Goal: Obtain resource: Download file/media

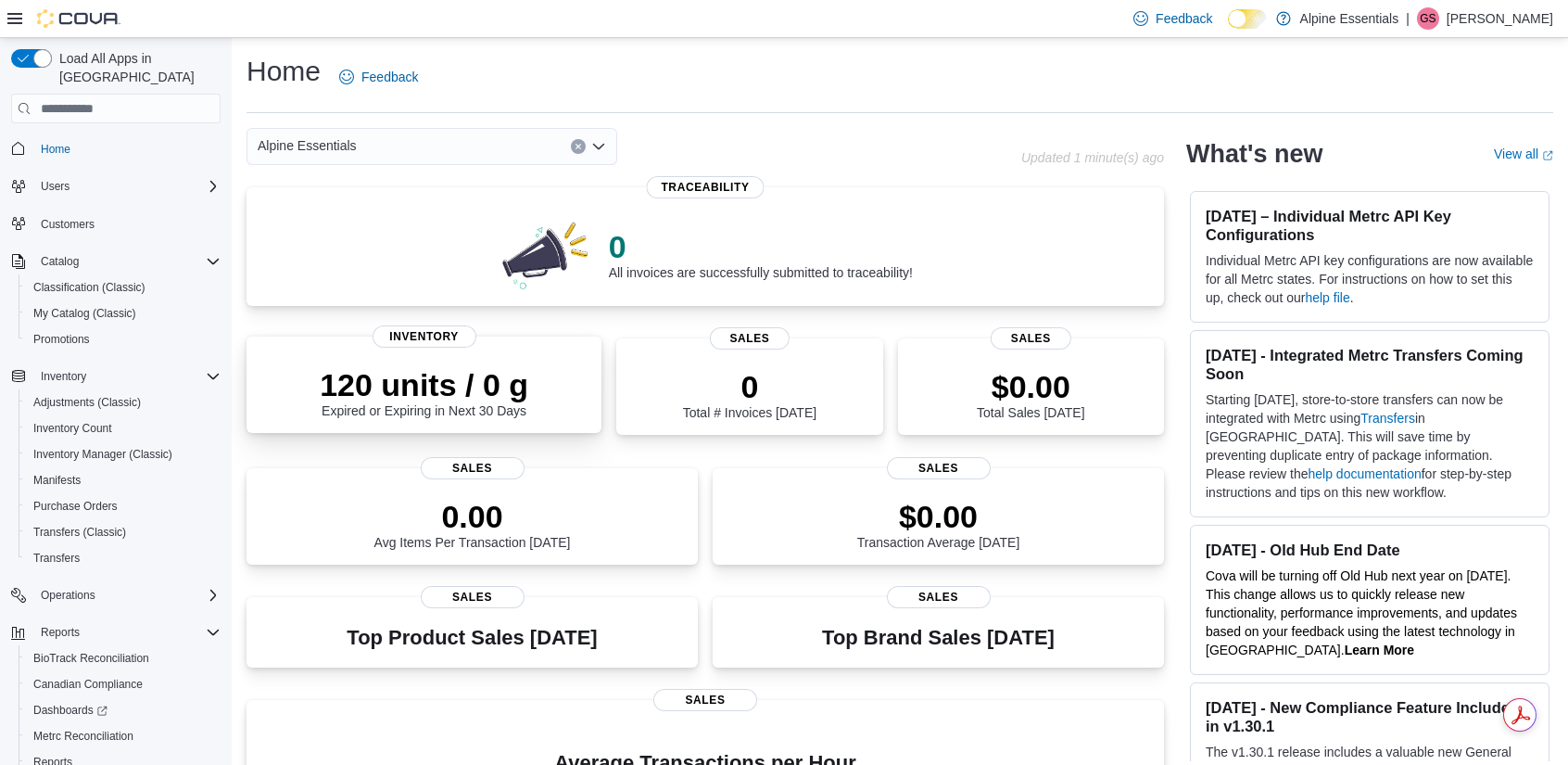
click at [406, 390] on p "120 units / 0 g" at bounding box center [424, 384] width 209 height 37
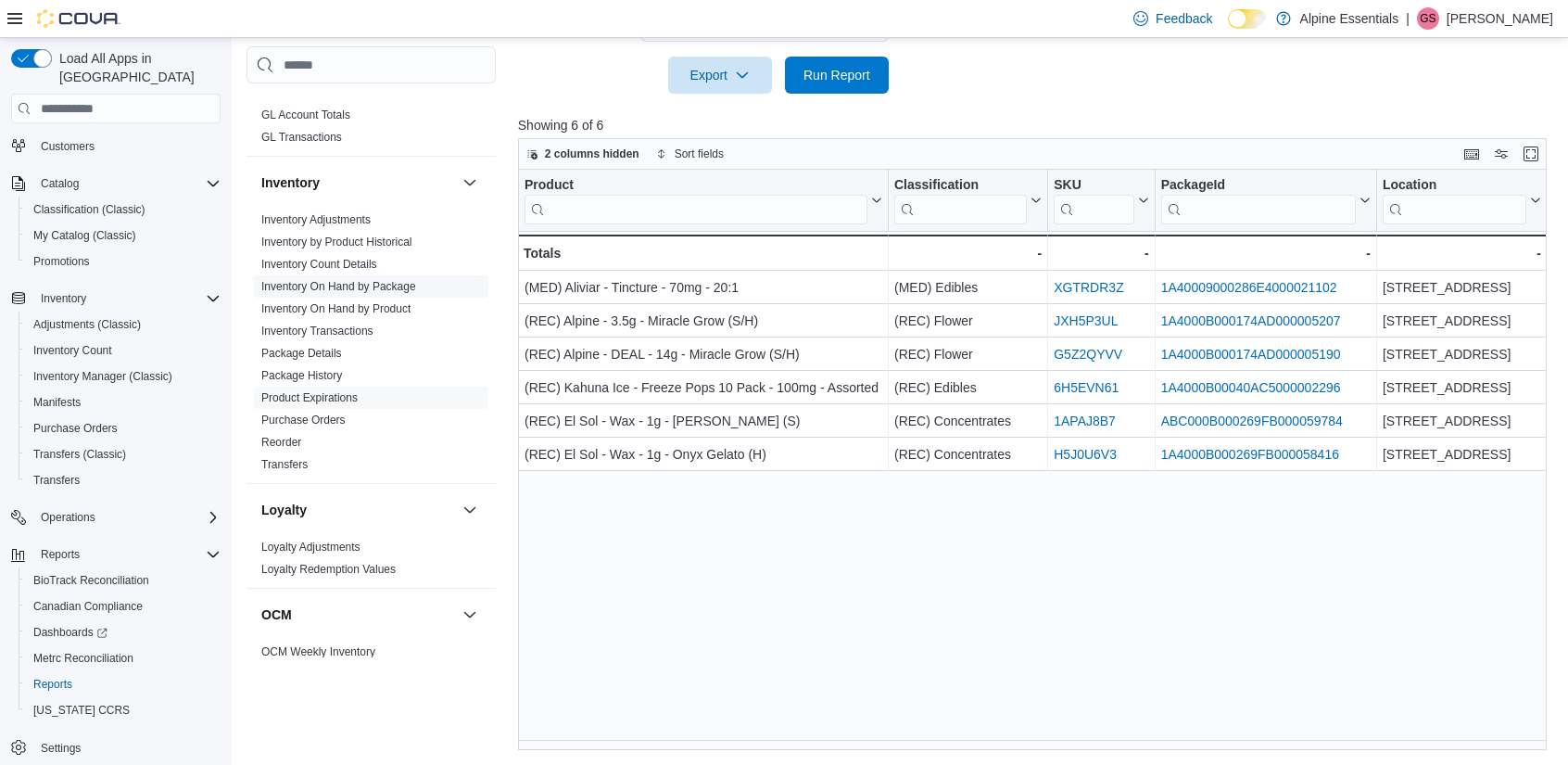
scroll to position [463, 0]
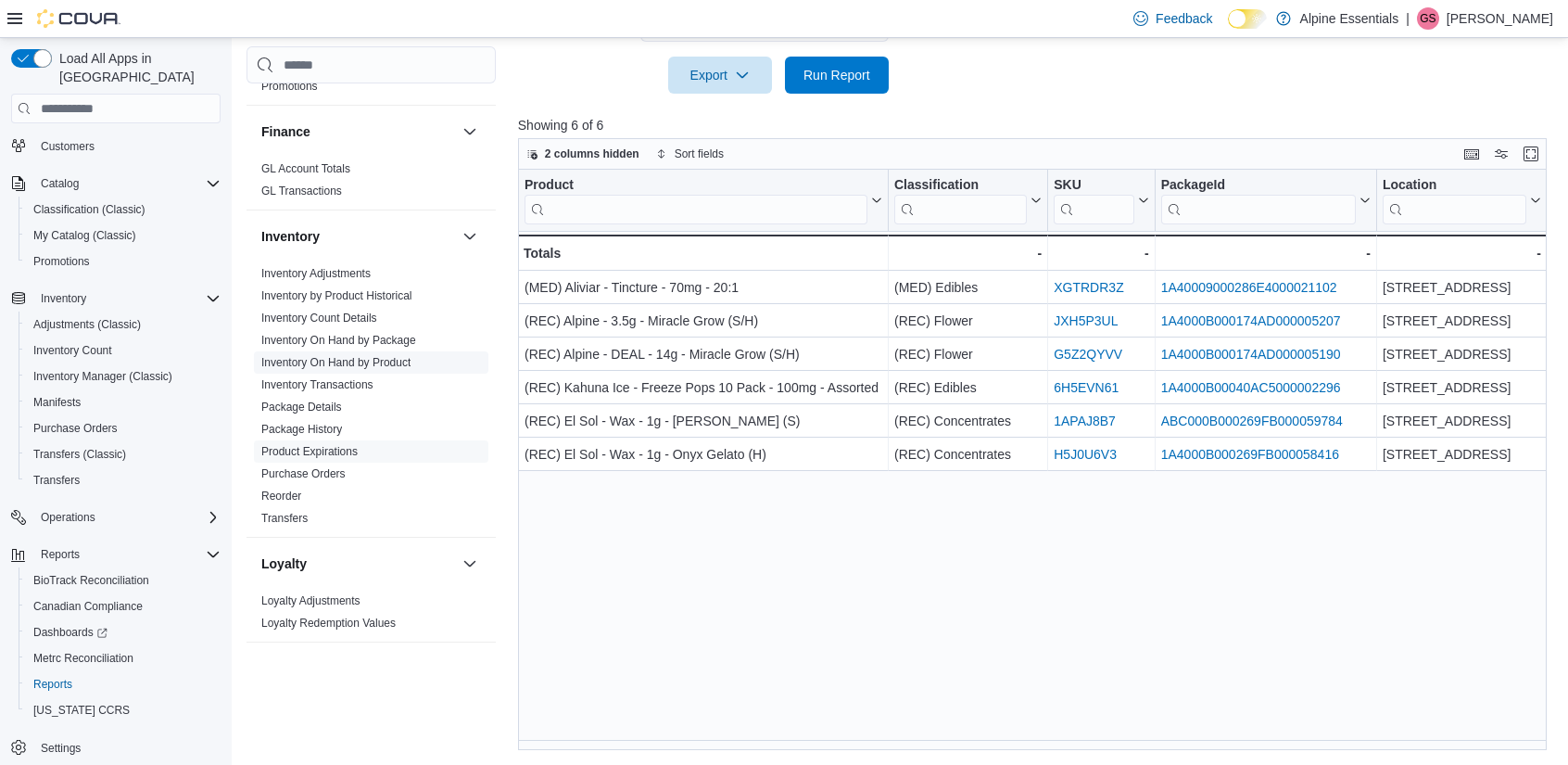
click at [371, 366] on link "Inventory On Hand by Product" at bounding box center [335, 362] width 149 height 13
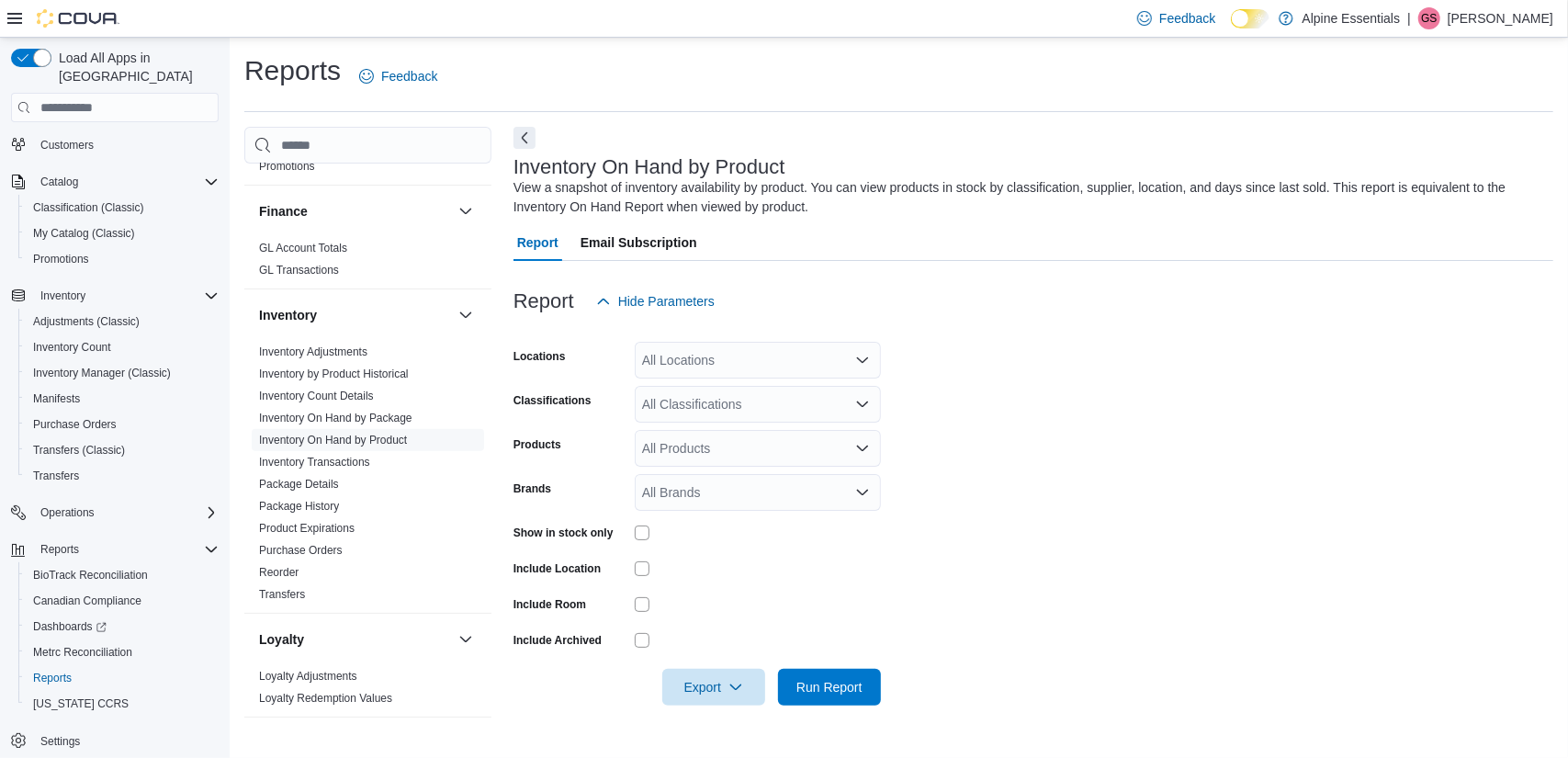
click at [756, 366] on div "All Locations" at bounding box center [757, 361] width 246 height 37
click at [718, 396] on span "Alpine Essentials" at bounding box center [714, 391] width 98 height 18
click at [718, 396] on span "[STREET_ADDRESS]" at bounding box center [738, 391] width 126 height 18
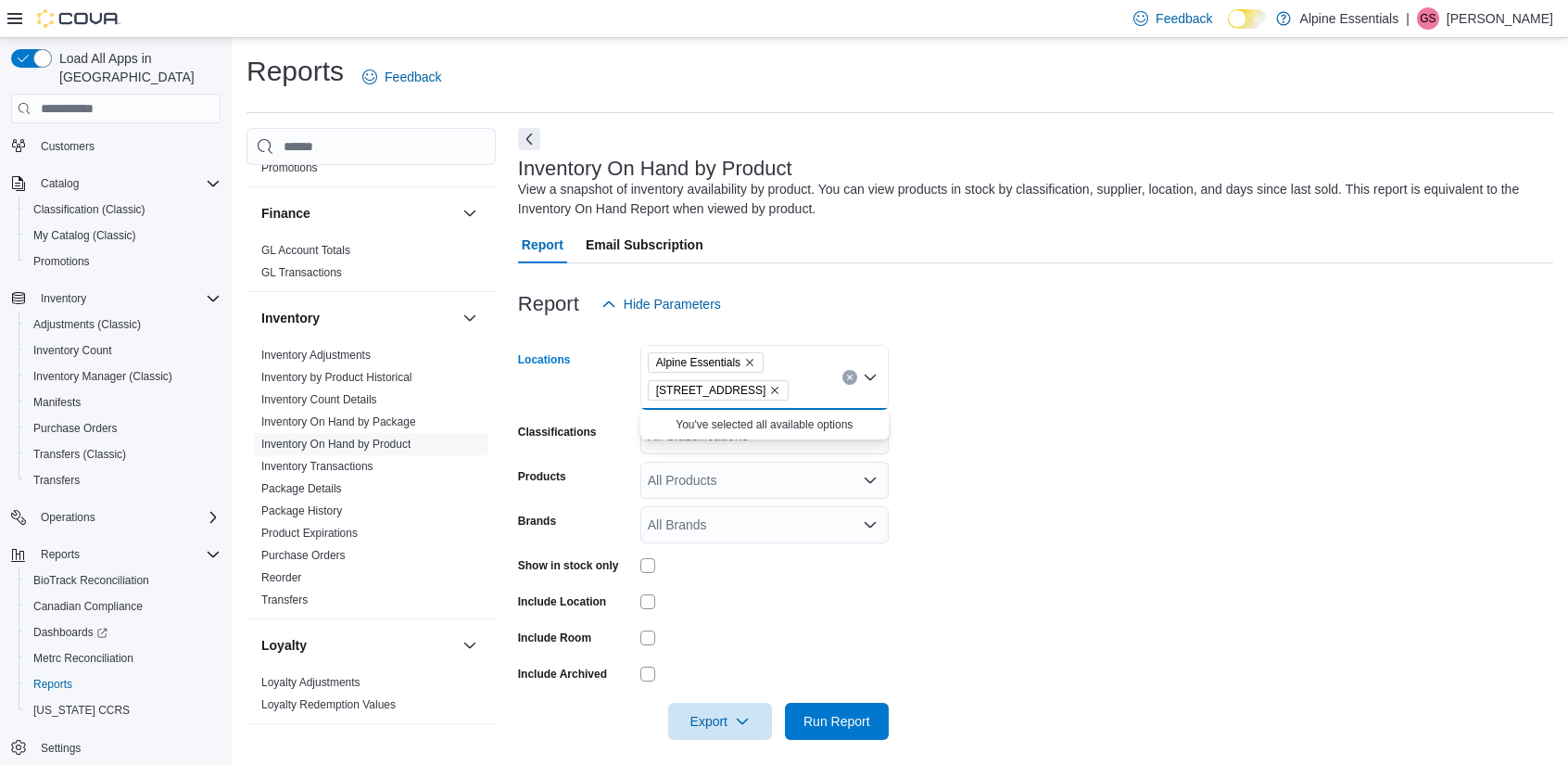
click at [750, 578] on div at bounding box center [764, 564] width 248 height 28
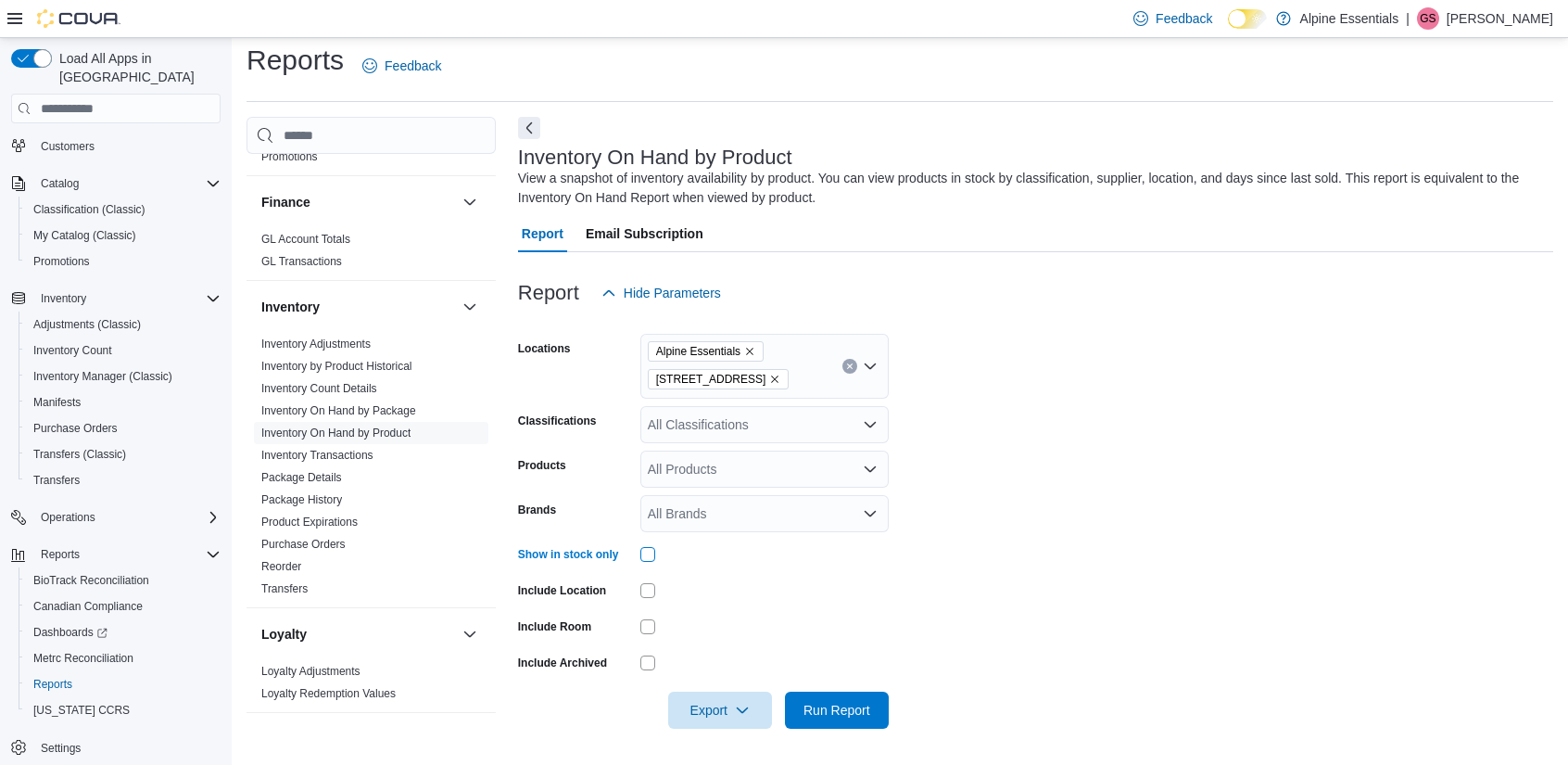
scroll to position [11, 0]
click at [724, 418] on div "All Classifications" at bounding box center [764, 425] width 248 height 37
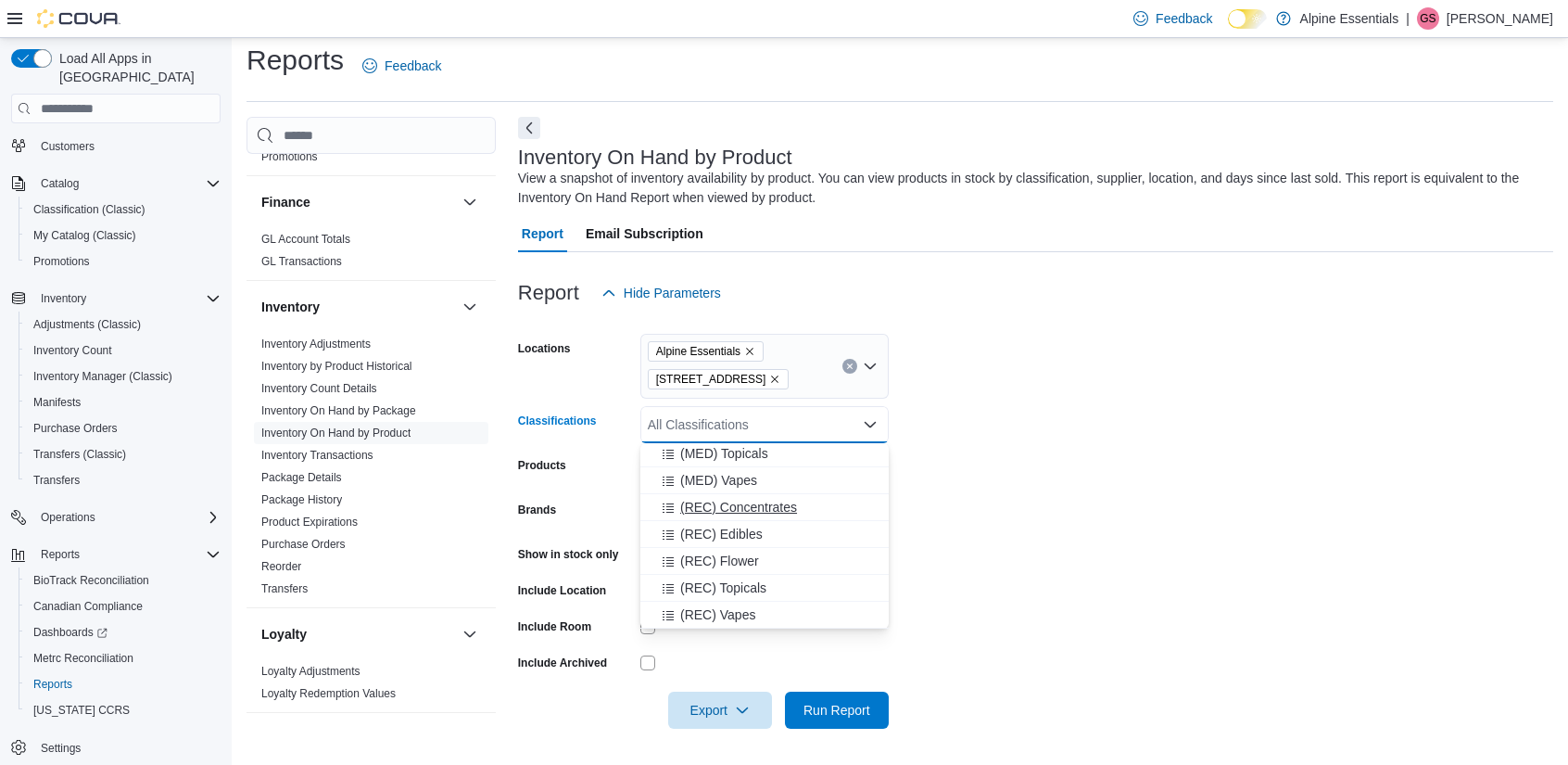
click at [731, 499] on span "(REC) Concentrates" at bounding box center [738, 506] width 117 height 19
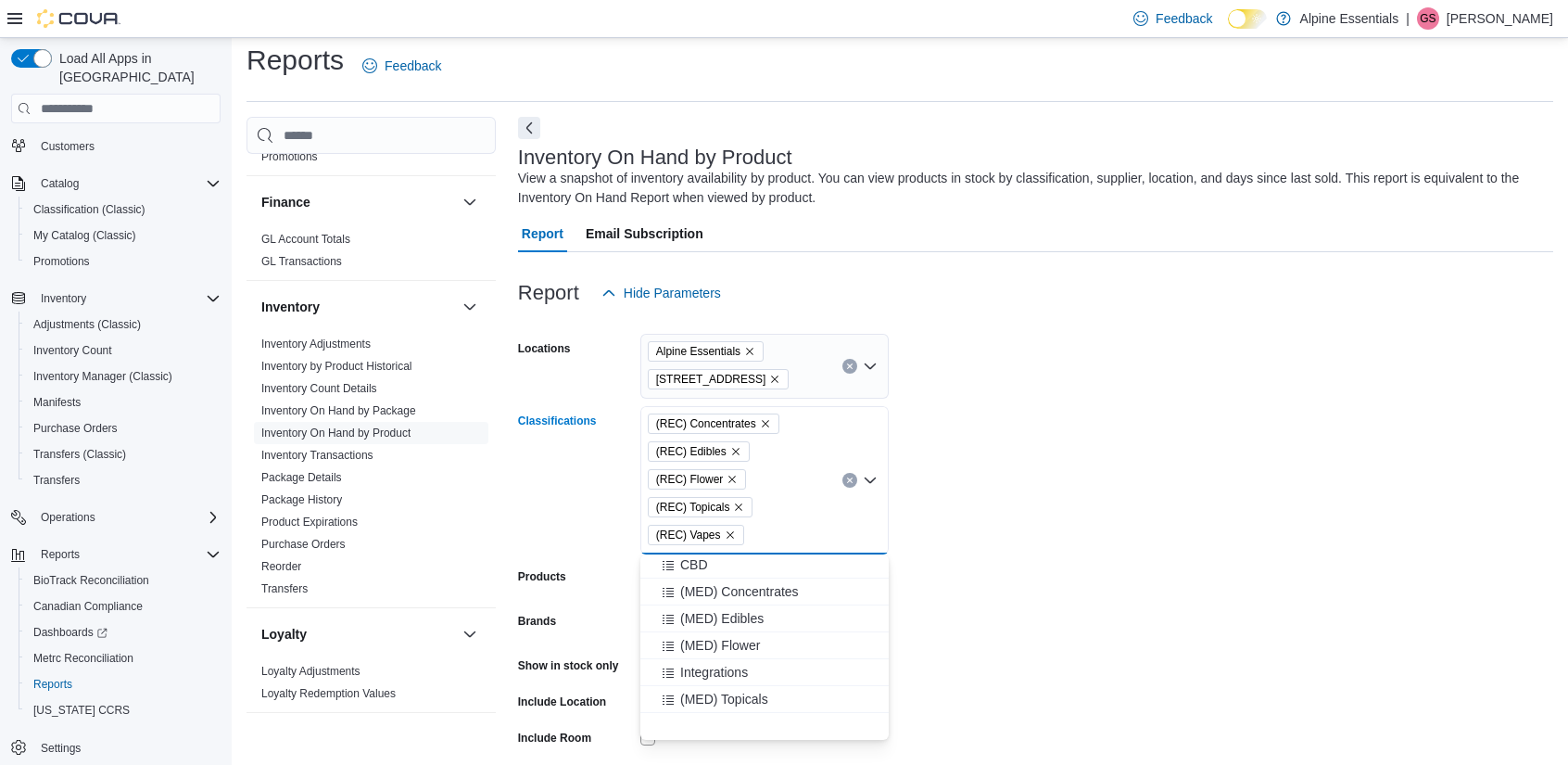
scroll to position [0, 0]
click at [710, 646] on div "CBD" at bounding box center [764, 647] width 227 height 19
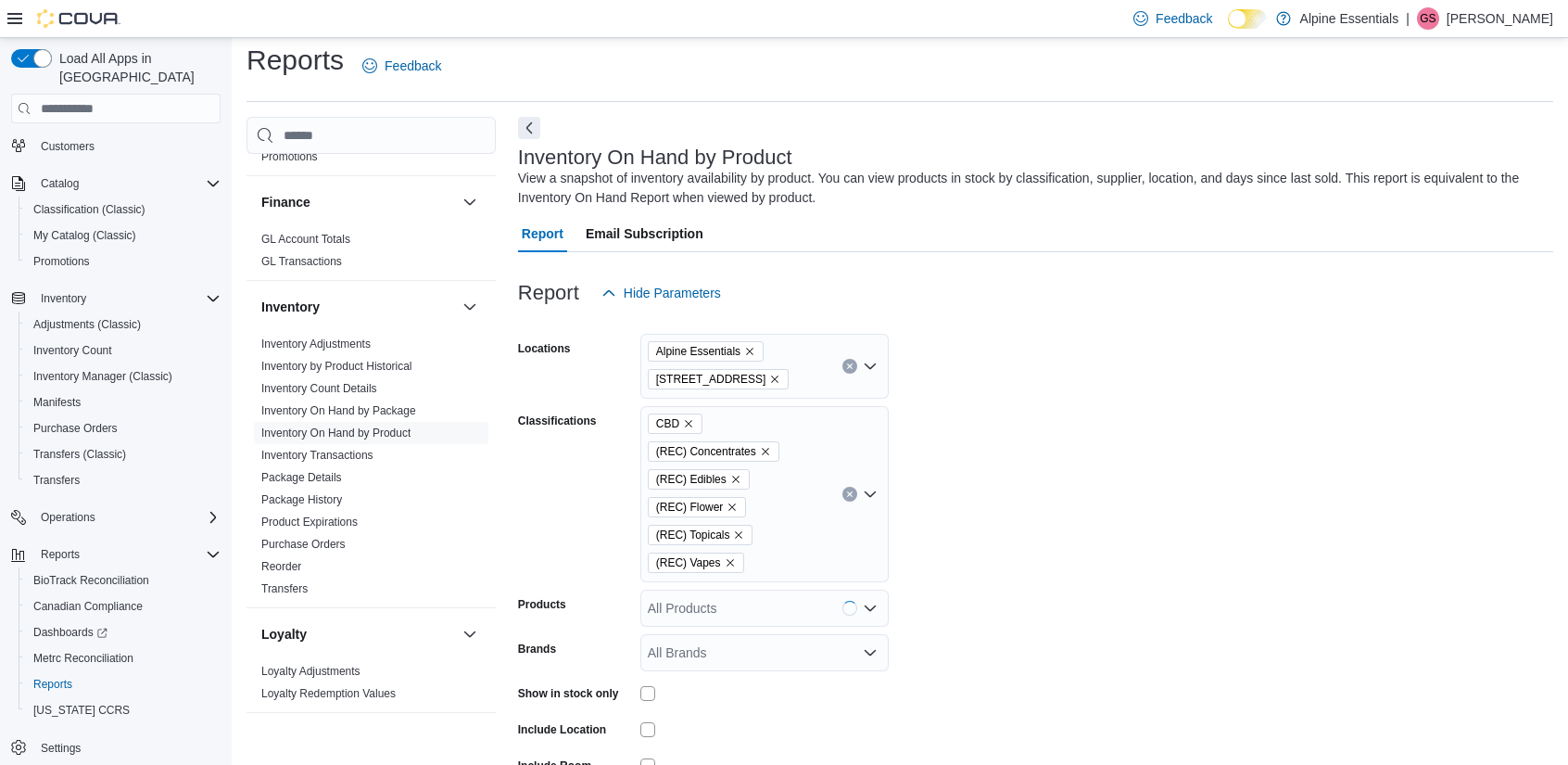
click at [966, 611] on form "Locations Alpine Essentials 850 Commercial Lane Classifications CBD (REC) Conce…" at bounding box center [1036, 589] width 1036 height 556
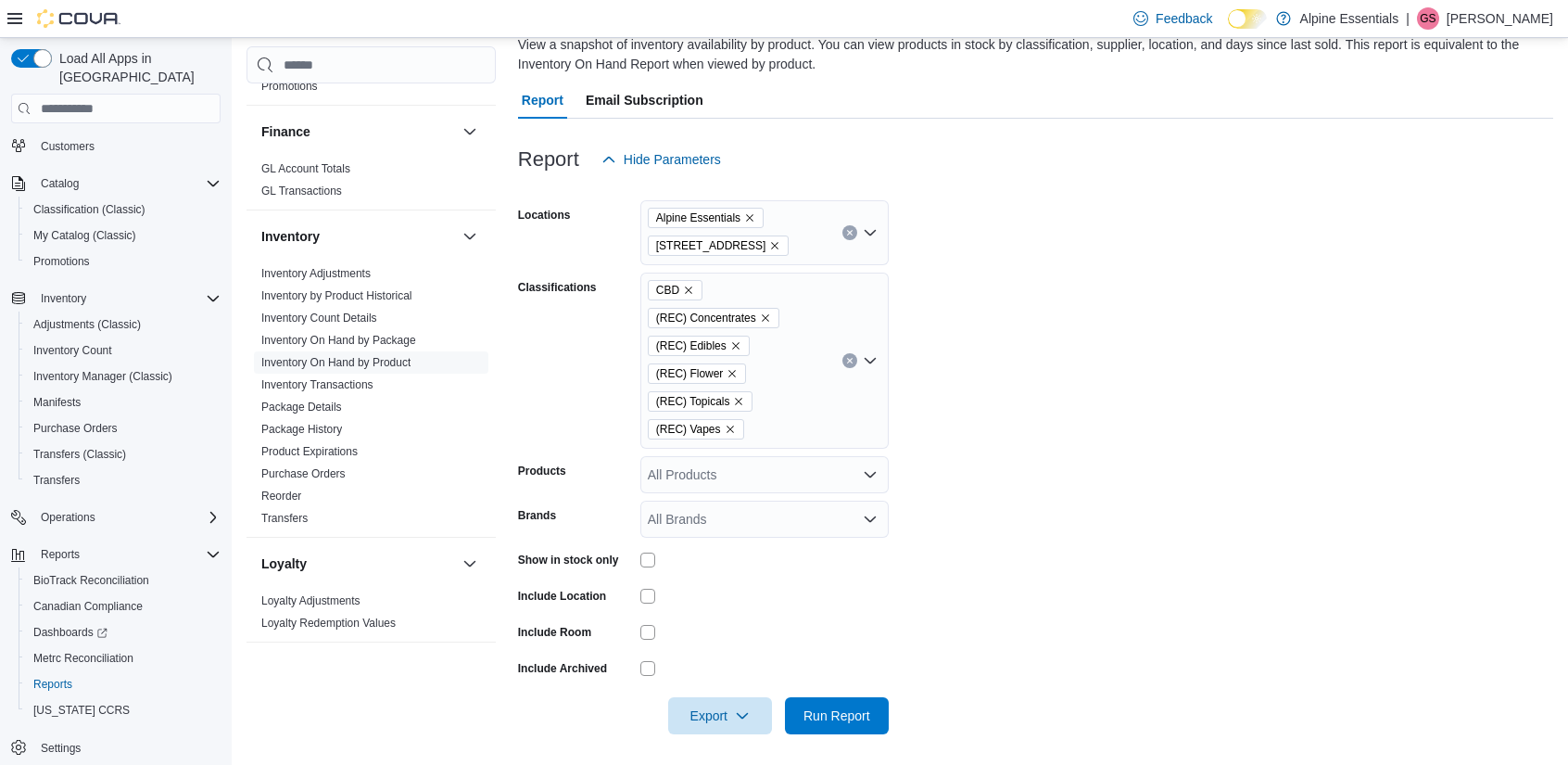
scroll to position [150, 0]
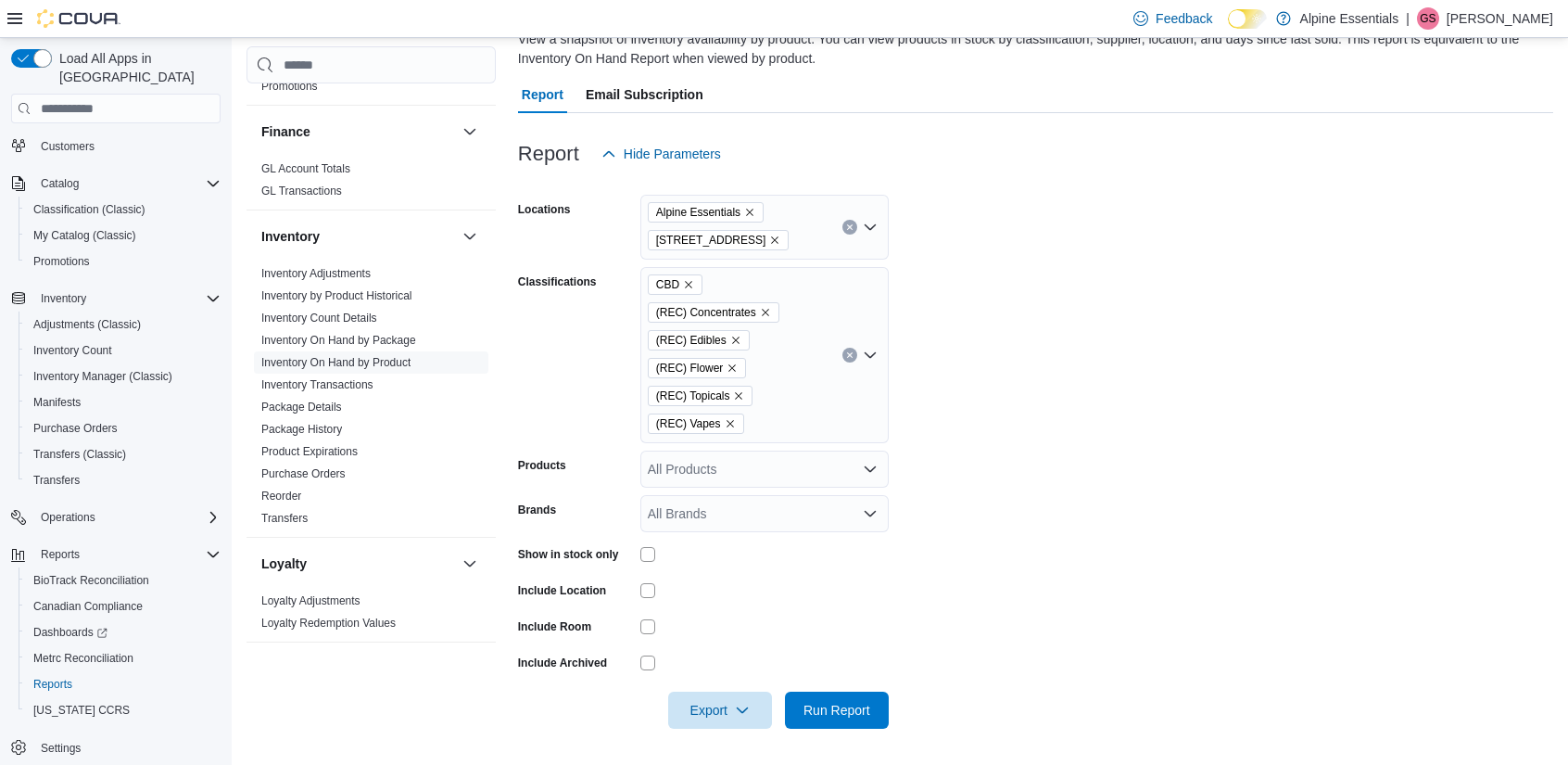
click at [800, 407] on div "CBD (REC) Concentrates (REC) Edibles (REC) Flower (REC) Topicals (REC) Vapes" at bounding box center [764, 355] width 248 height 177
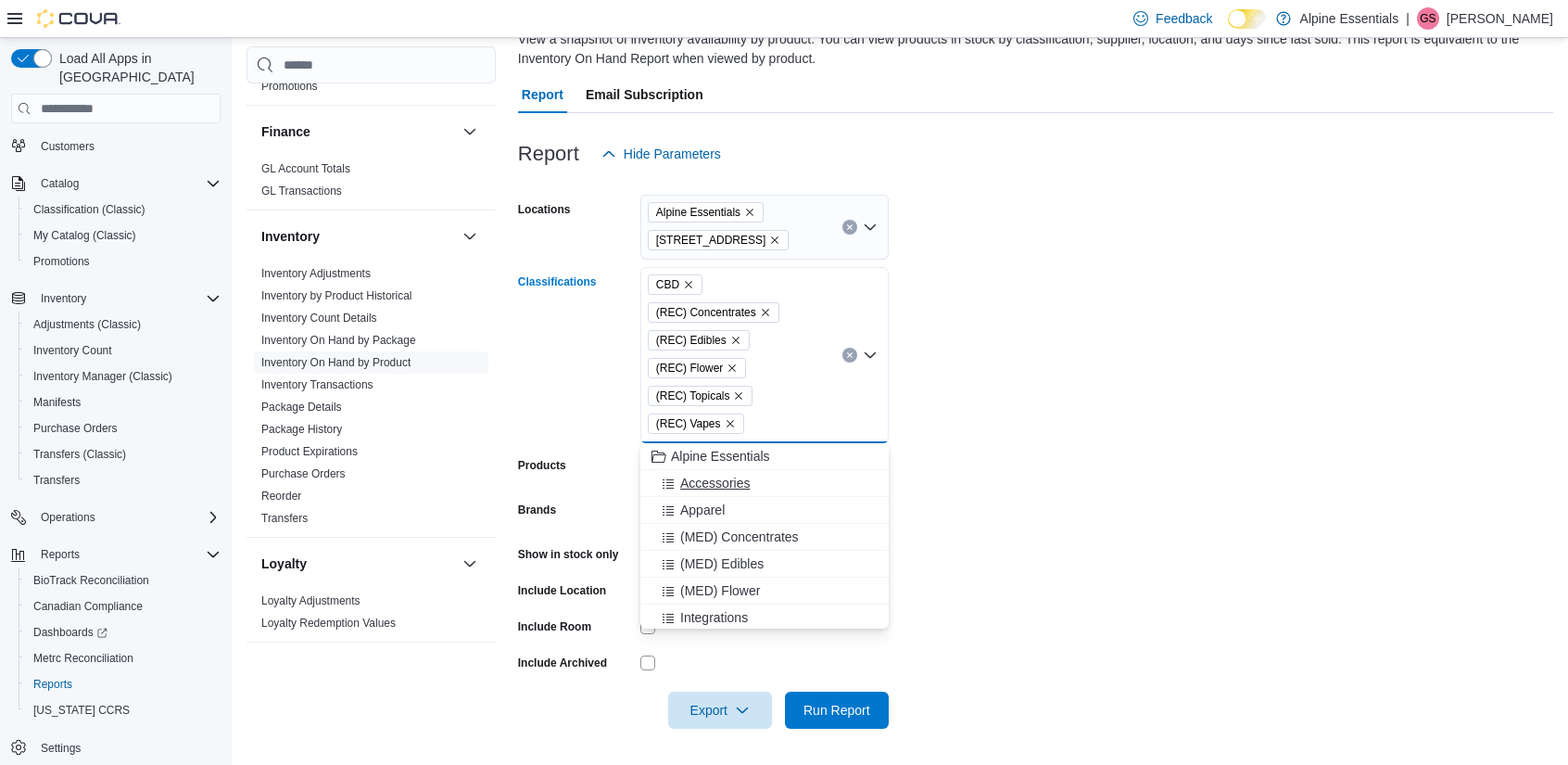
click at [723, 487] on span "Accessories" at bounding box center [715, 483] width 70 height 19
click at [971, 561] on form "Locations Alpine Essentials 850 Commercial Lane Classifications Accessories CBD…" at bounding box center [1036, 450] width 1036 height 556
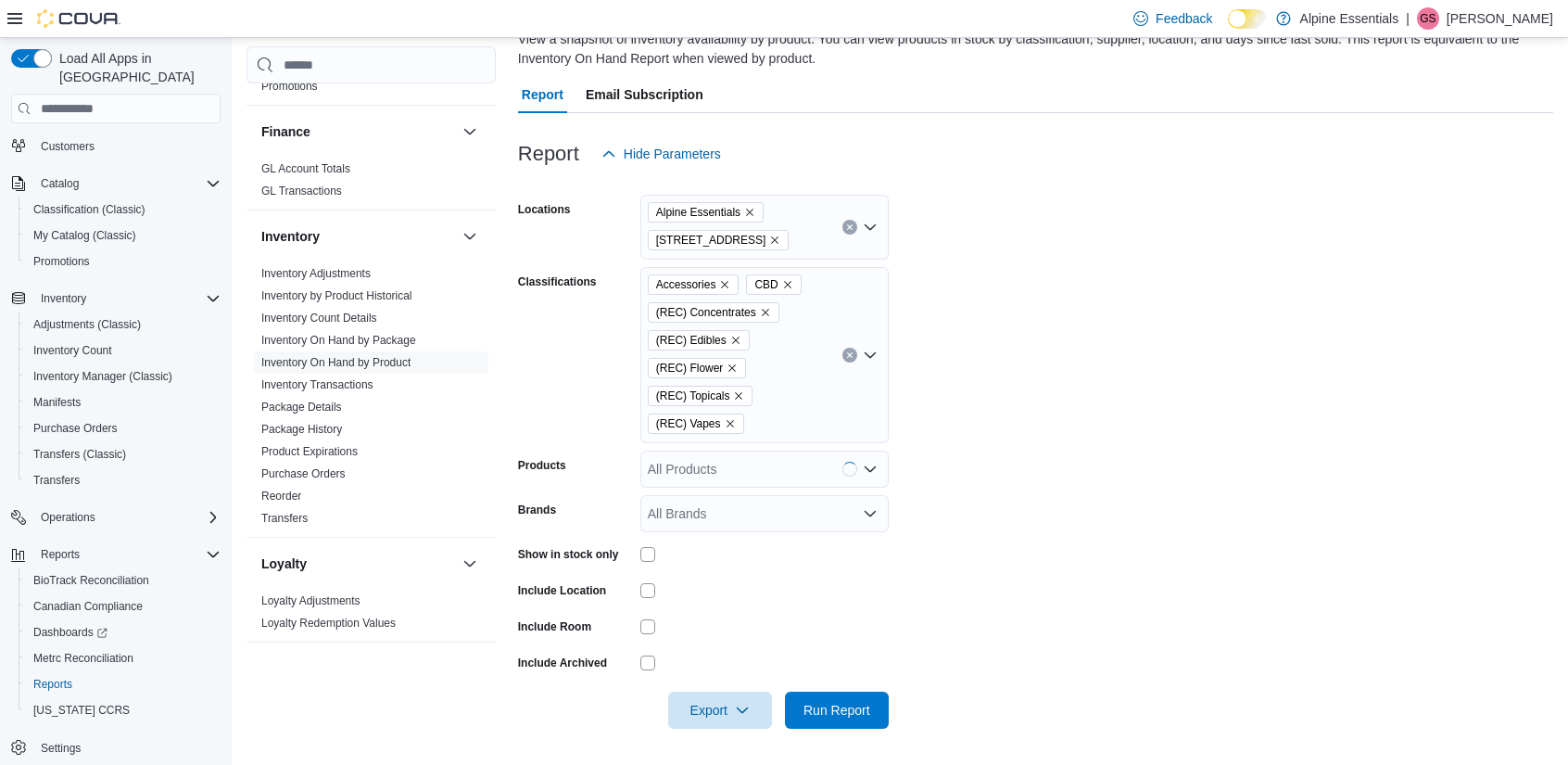
click at [849, 730] on div at bounding box center [1036, 740] width 1036 height 23
click at [849, 718] on span "Run Report" at bounding box center [836, 709] width 81 height 37
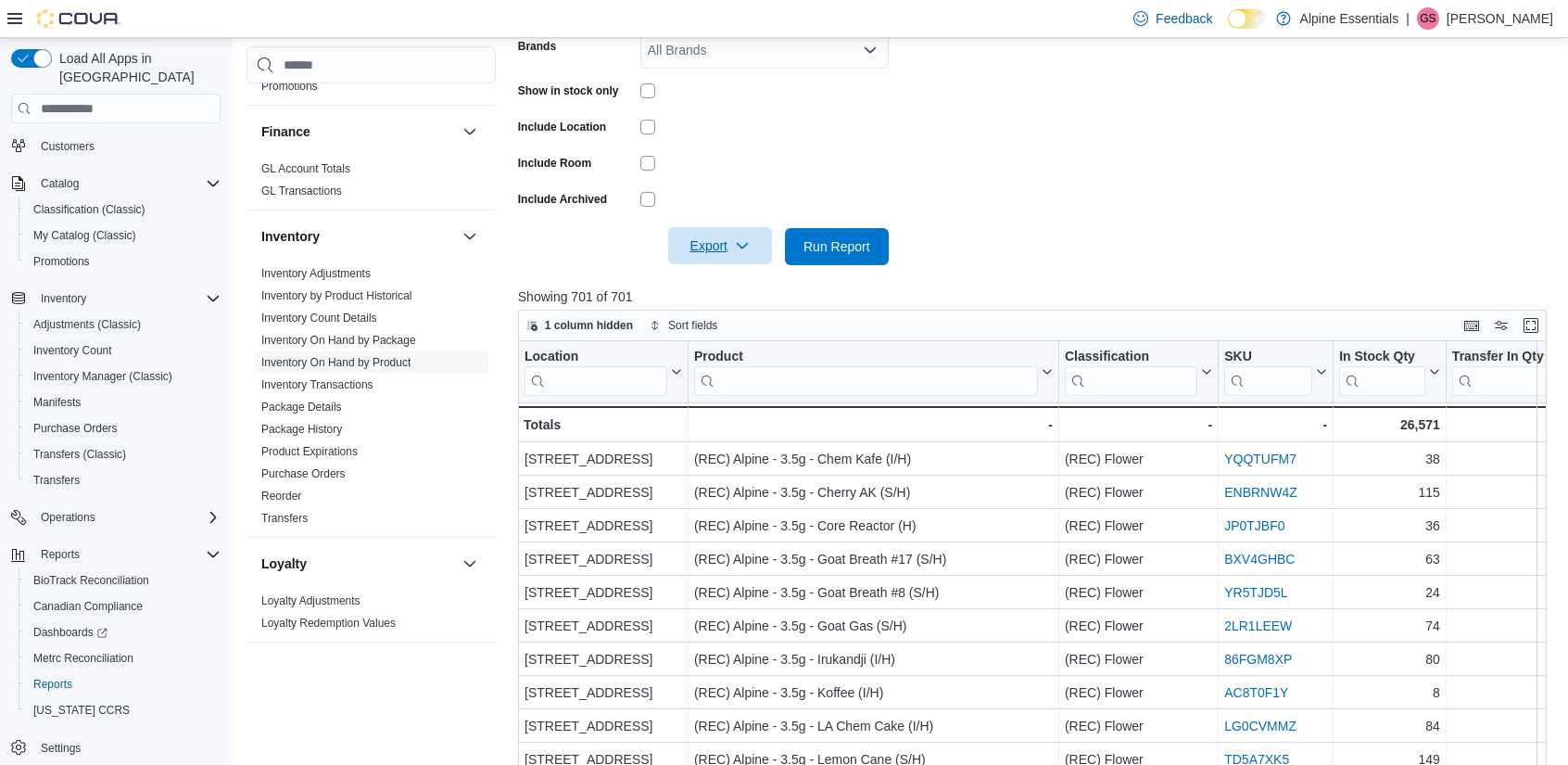
click at [748, 251] on icon "button" at bounding box center [741, 245] width 15 height 15
click at [732, 284] on span "Export to Excel" at bounding box center [723, 283] width 83 height 15
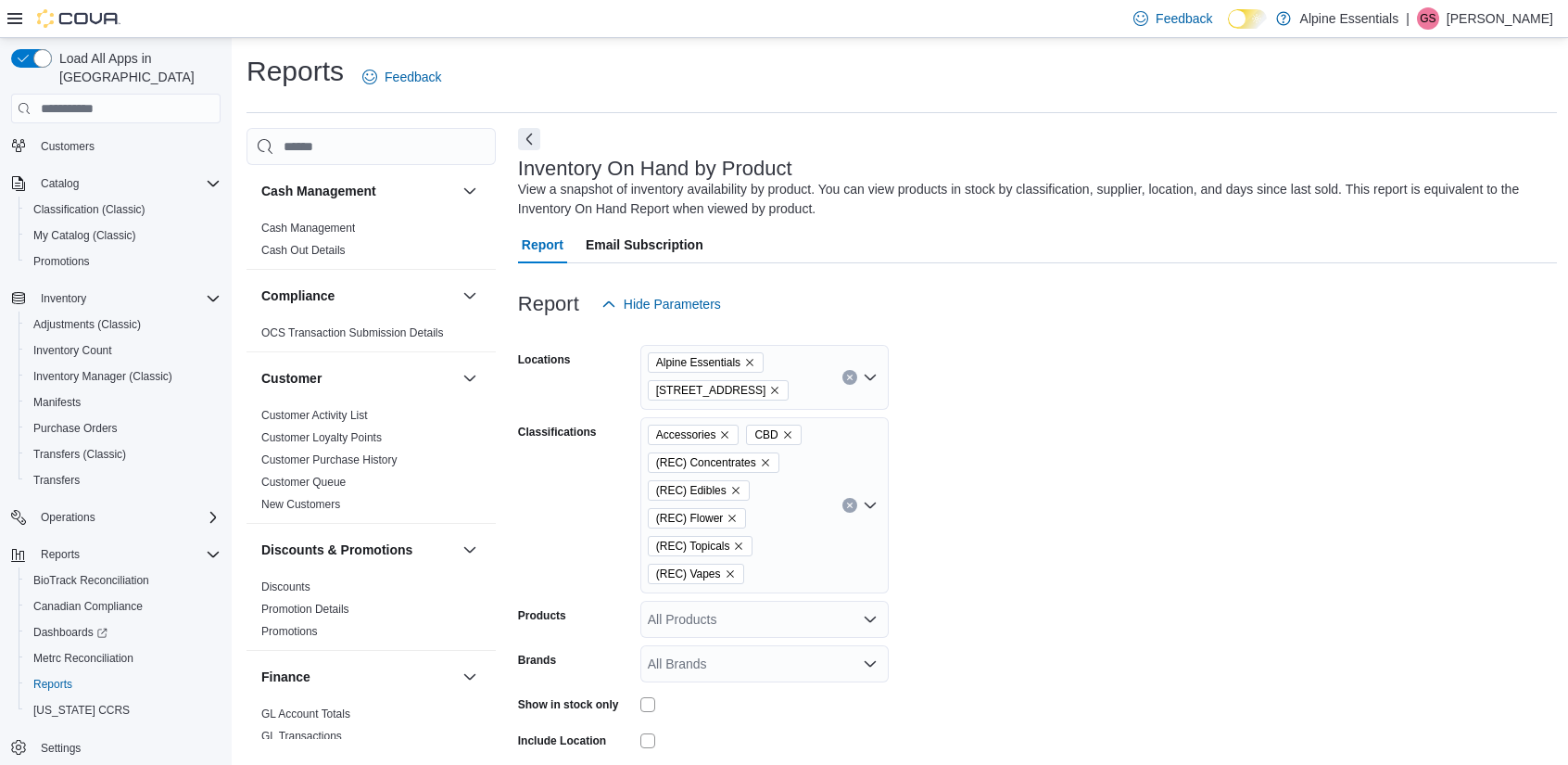
click at [790, 499] on div "Accessories CBD (REC) Concentrates (REC) Edibles (REC) Flower (REC) Topicals (R…" at bounding box center [764, 505] width 248 height 177
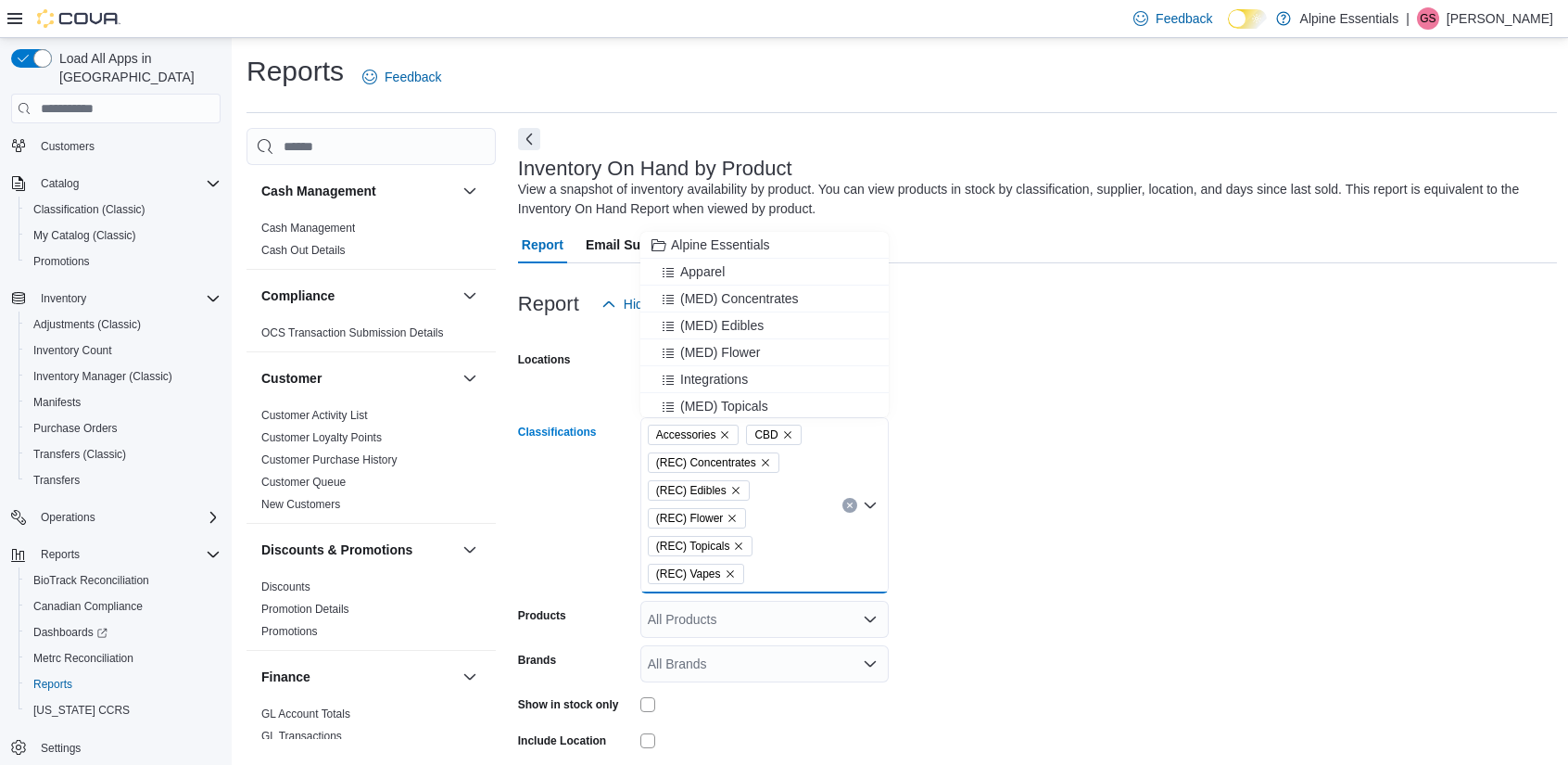
click at [784, 434] on icon "Remove CBD from selection in this group" at bounding box center [787, 434] width 11 height 11
click at [721, 436] on icon "Remove Accessories from selection in this group" at bounding box center [724, 434] width 11 height 11
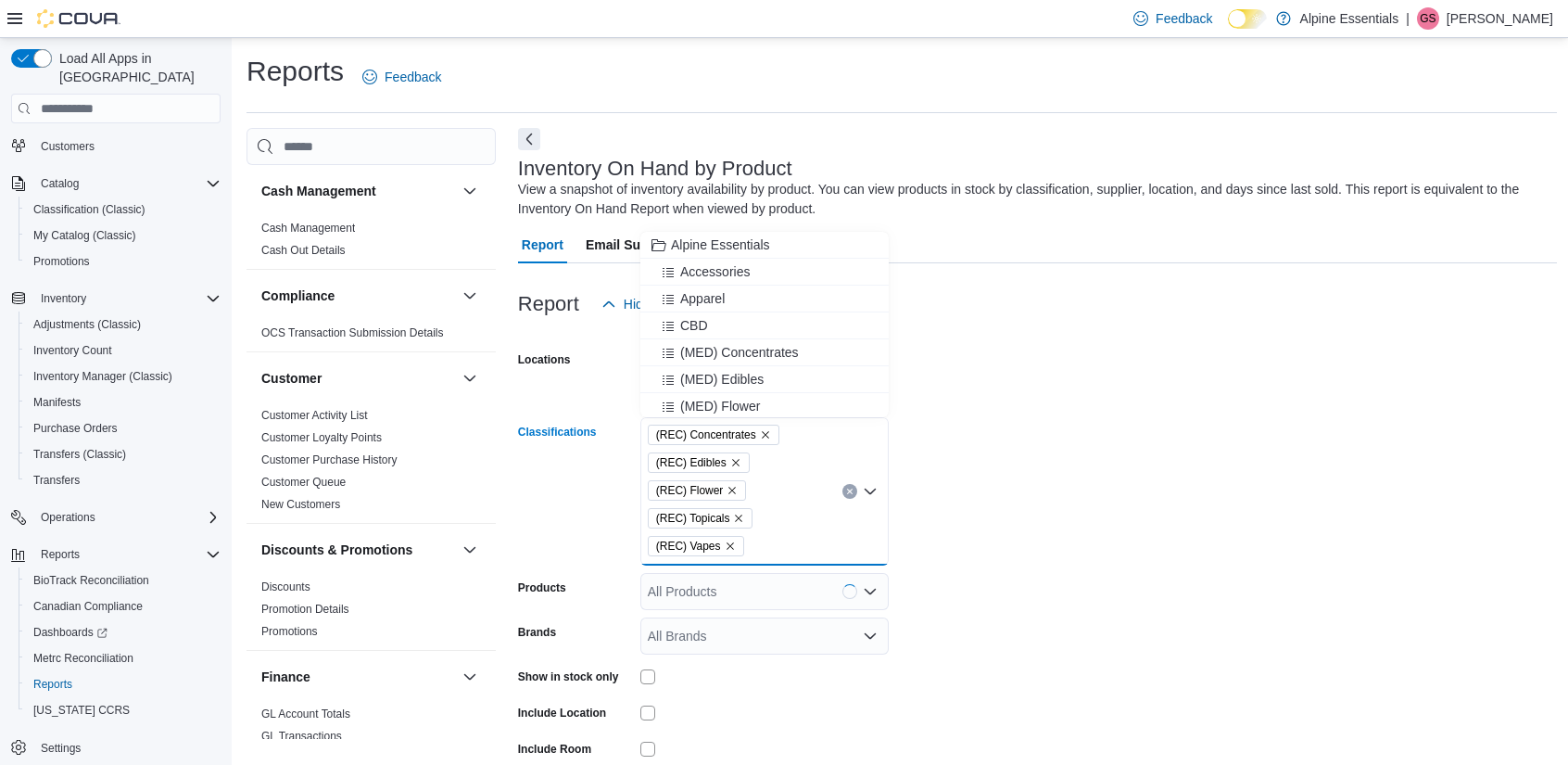
click at [760, 433] on icon "Remove (REC) Concentrates from selection in this group" at bounding box center [765, 434] width 11 height 11
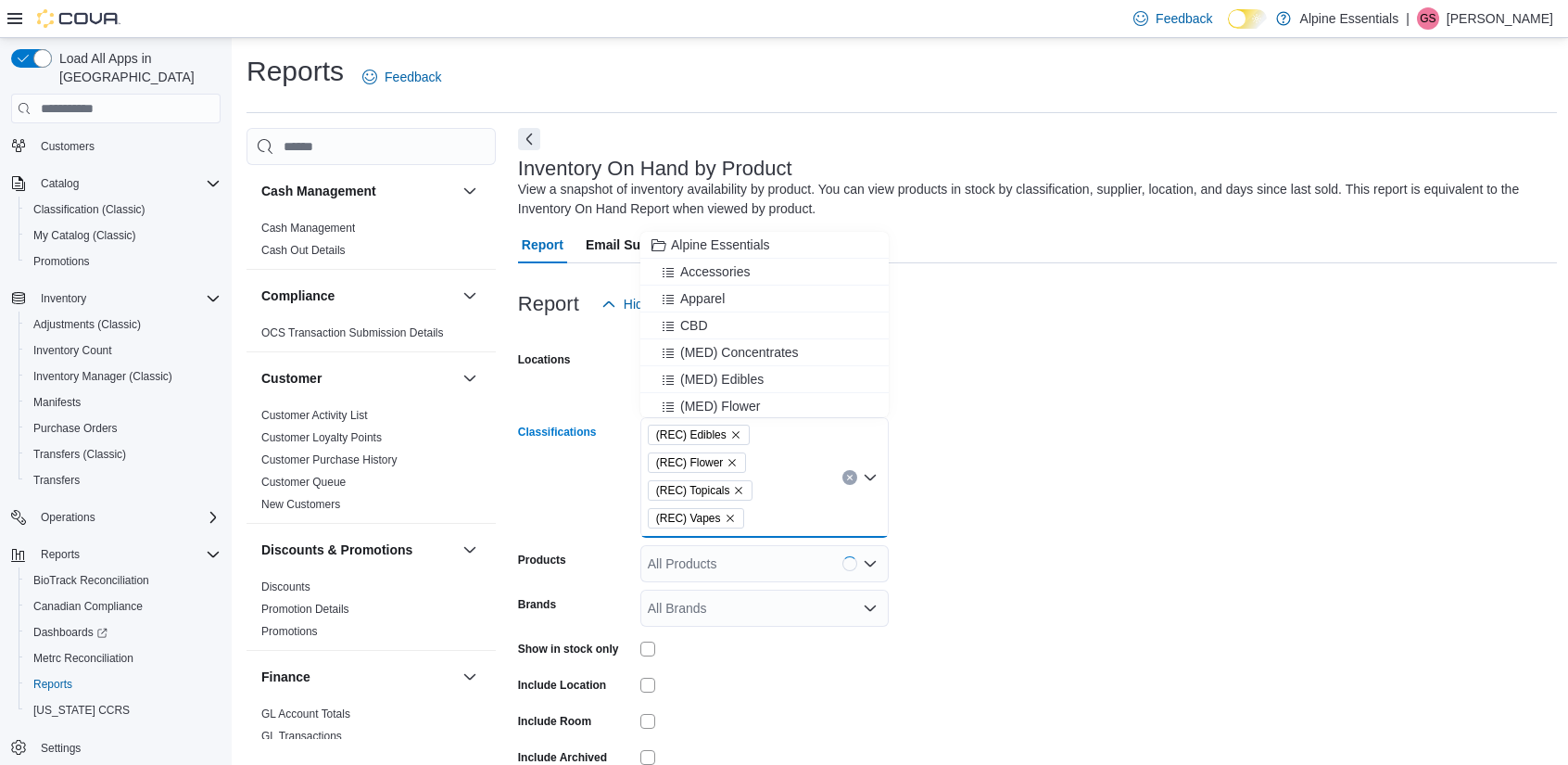
click at [733, 436] on icon "Remove (REC) Edibles from selection in this group" at bounding box center [735, 434] width 11 height 11
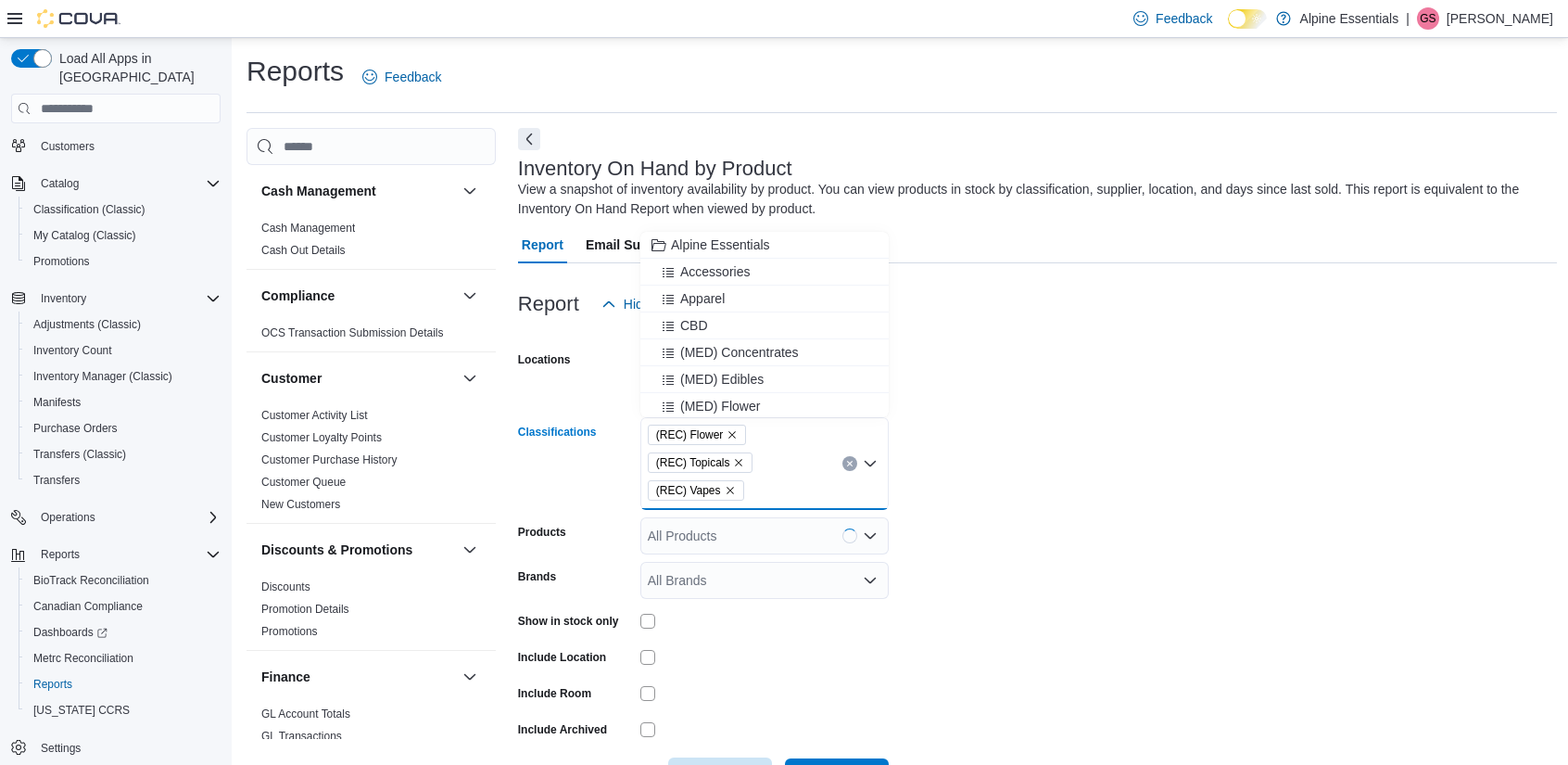
click at [733, 435] on icon "Remove (REC) Flower from selection in this group" at bounding box center [732, 434] width 11 height 11
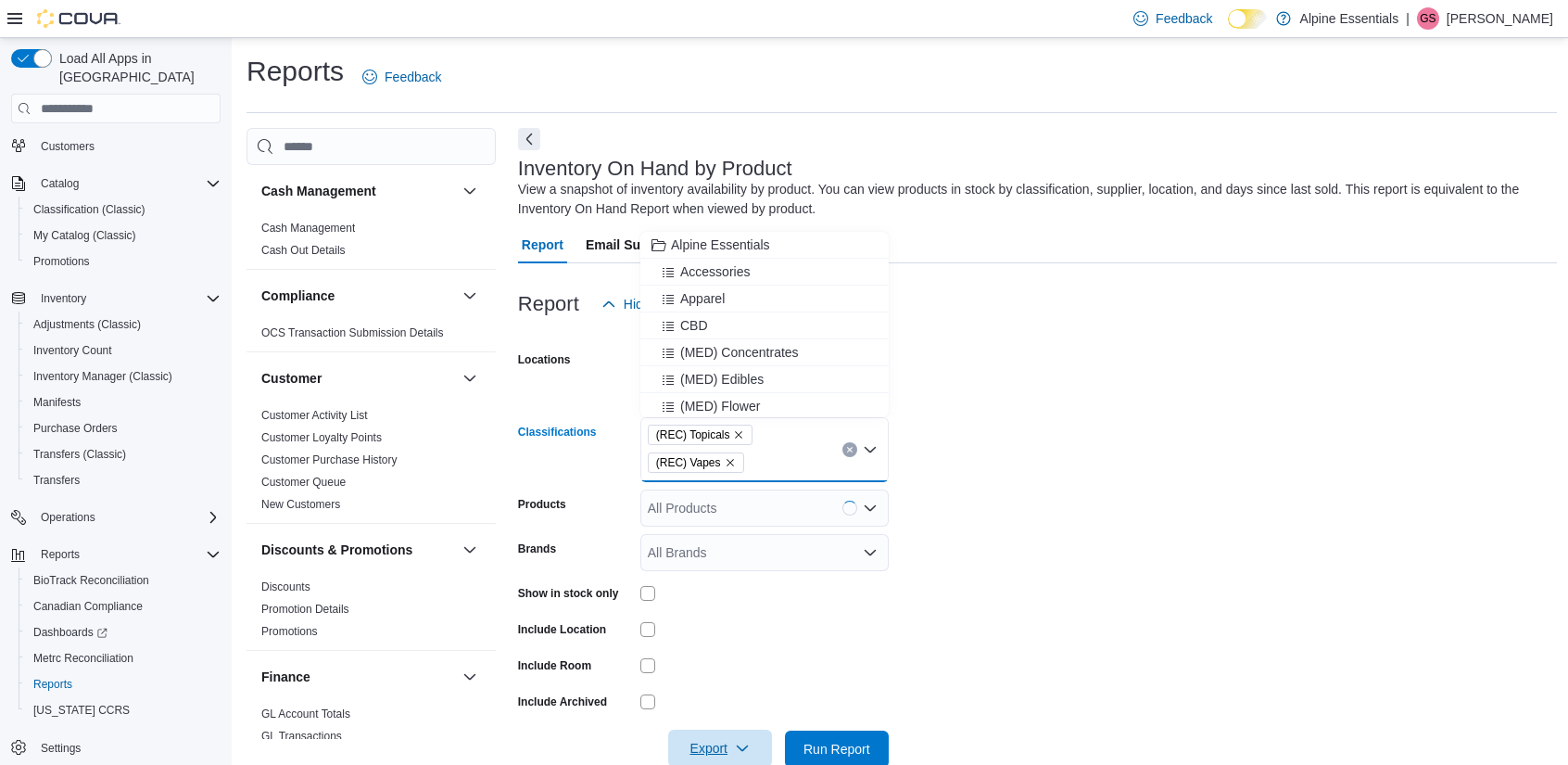
click at [733, 434] on icon "Remove (REC) Topicals from selection in this group" at bounding box center [737, 434] width 11 height 11
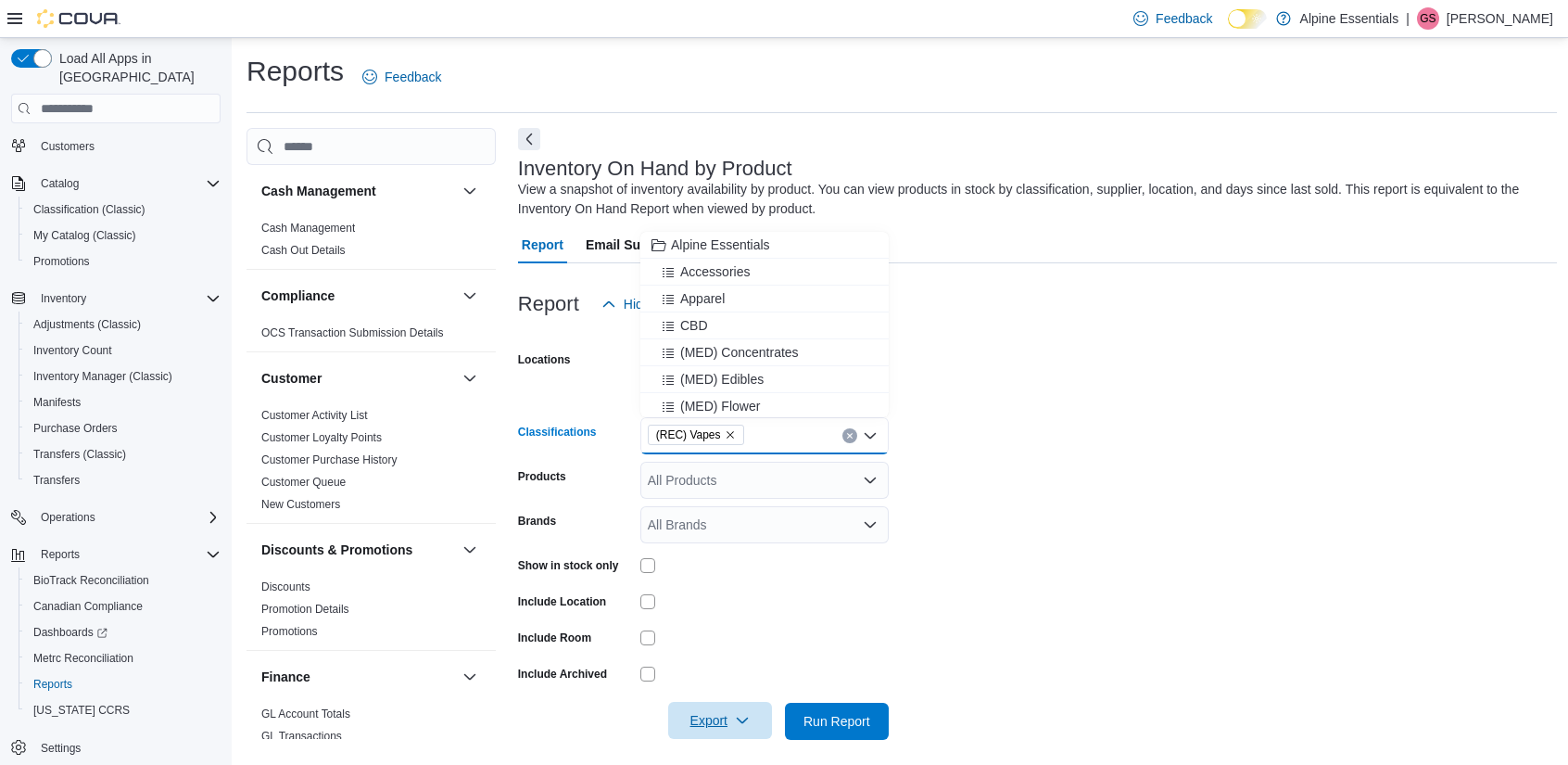
click at [732, 434] on span "(REC) Vapes" at bounding box center [696, 434] width 96 height 21
click at [729, 430] on icon "Remove (REC) Vapes from selection in this group" at bounding box center [730, 434] width 11 height 11
click at [733, 359] on span "(MED) Concentrates" at bounding box center [739, 352] width 119 height 19
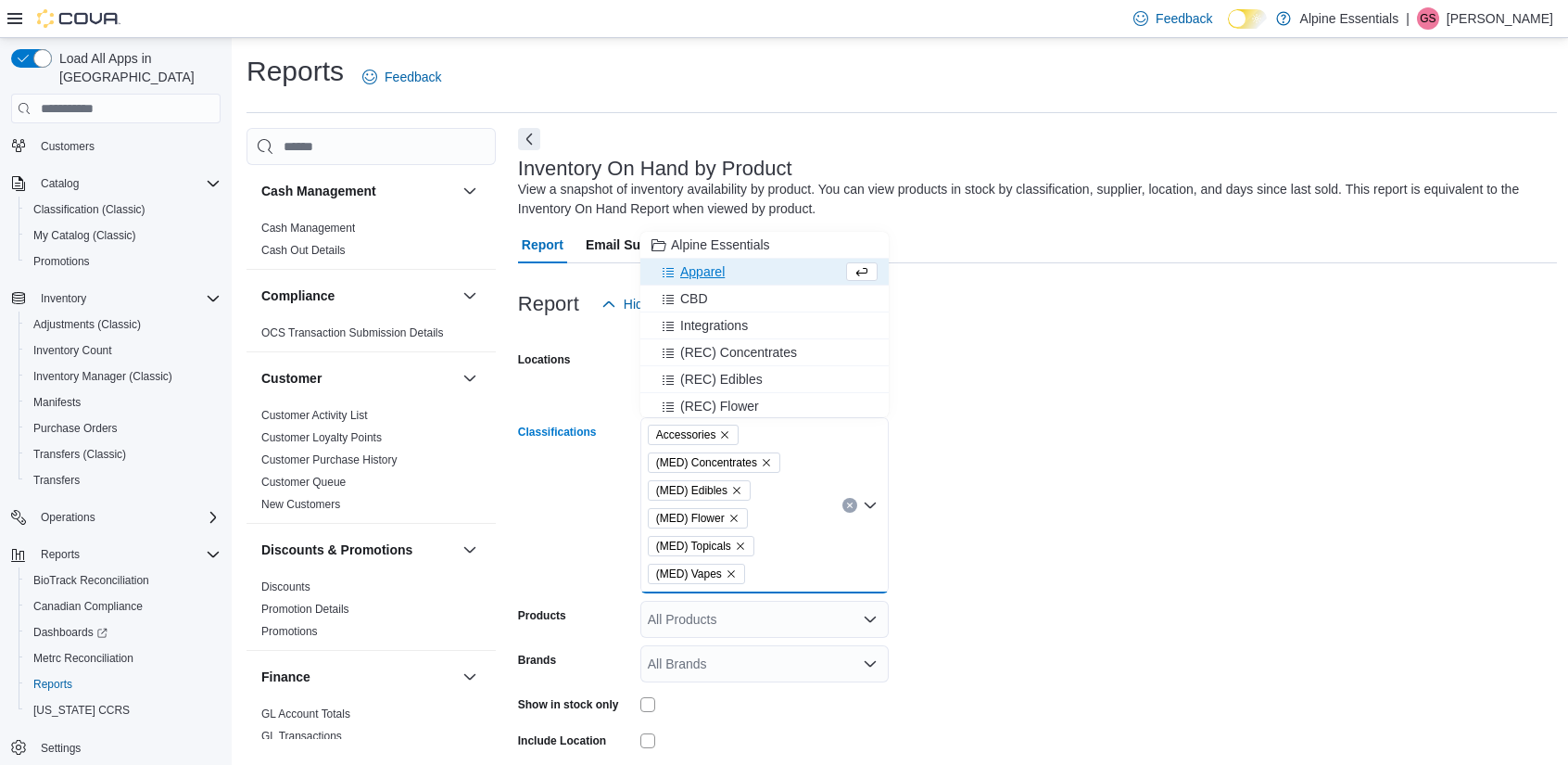
click at [722, 433] on icon "Remove Accessories from selection in this group" at bounding box center [726, 434] width 8 height 8
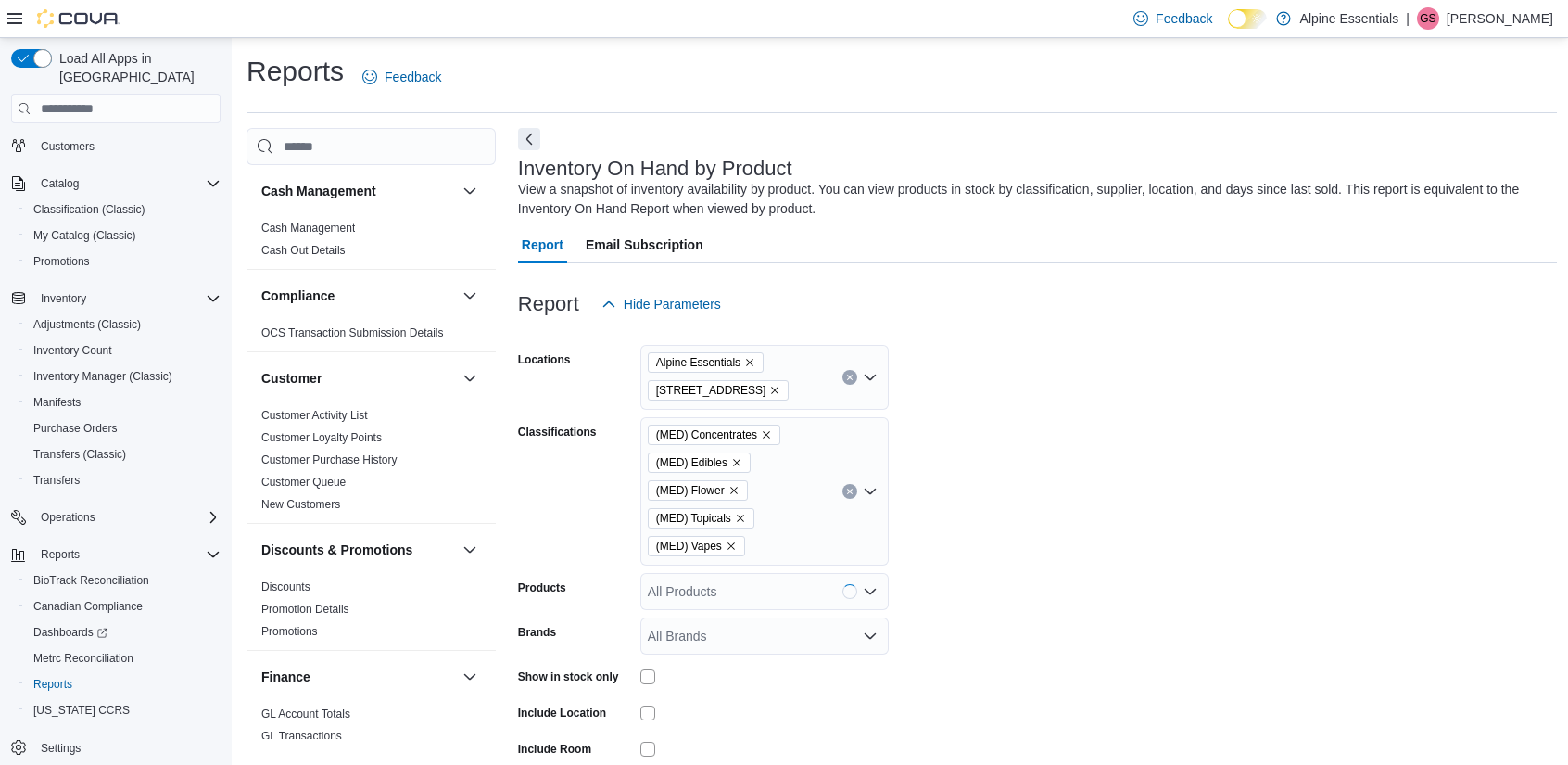
drag, startPoint x: 1029, startPoint y: 601, endPoint x: 967, endPoint y: 618, distance: 64.3
click at [1030, 600] on form "Locations Alpine Essentials [STREET_ADDRESS] Classifications (MED) Concentrates…" at bounding box center [1037, 586] width 1038 height 529
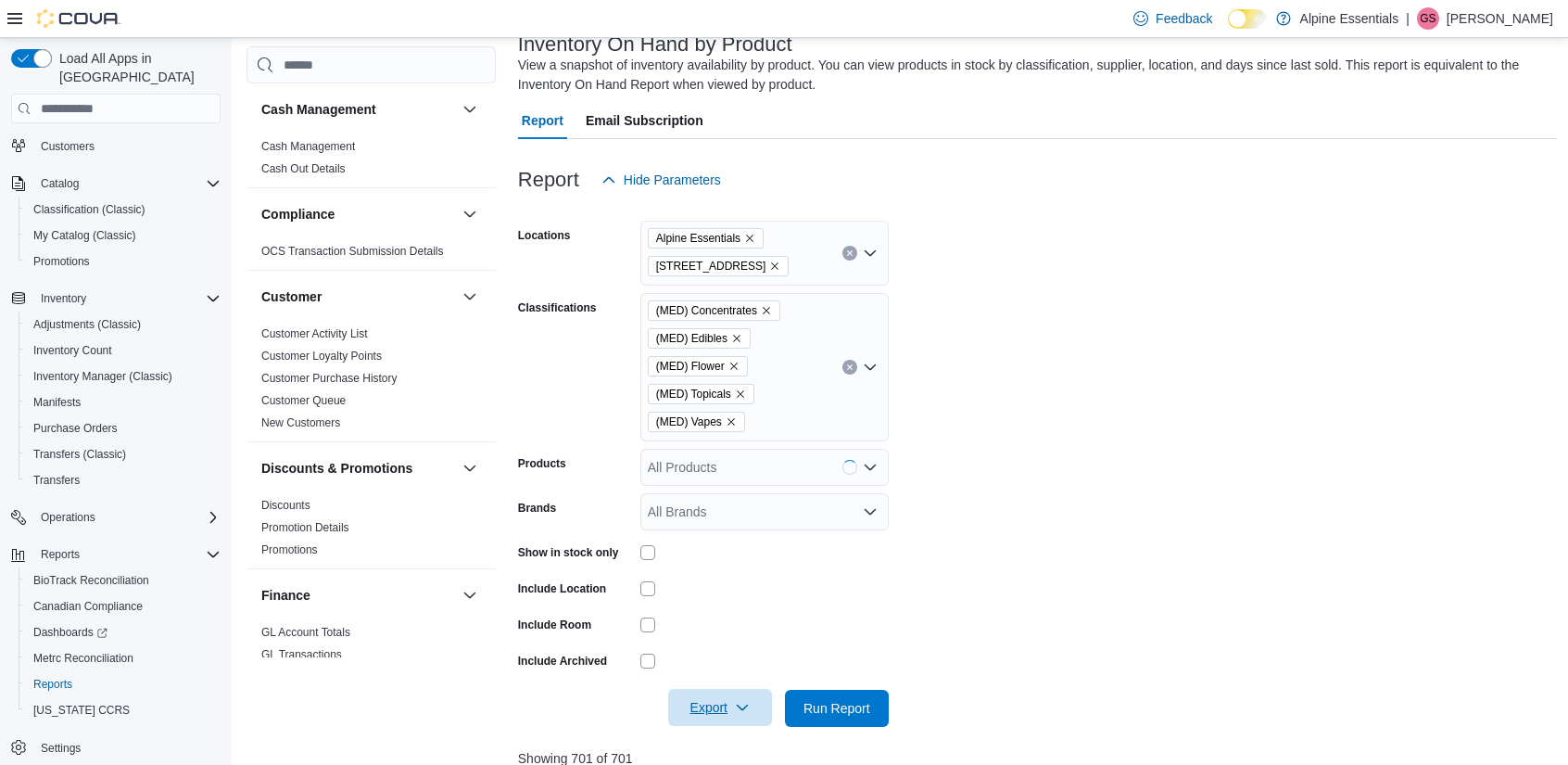
scroll to position [371, 0]
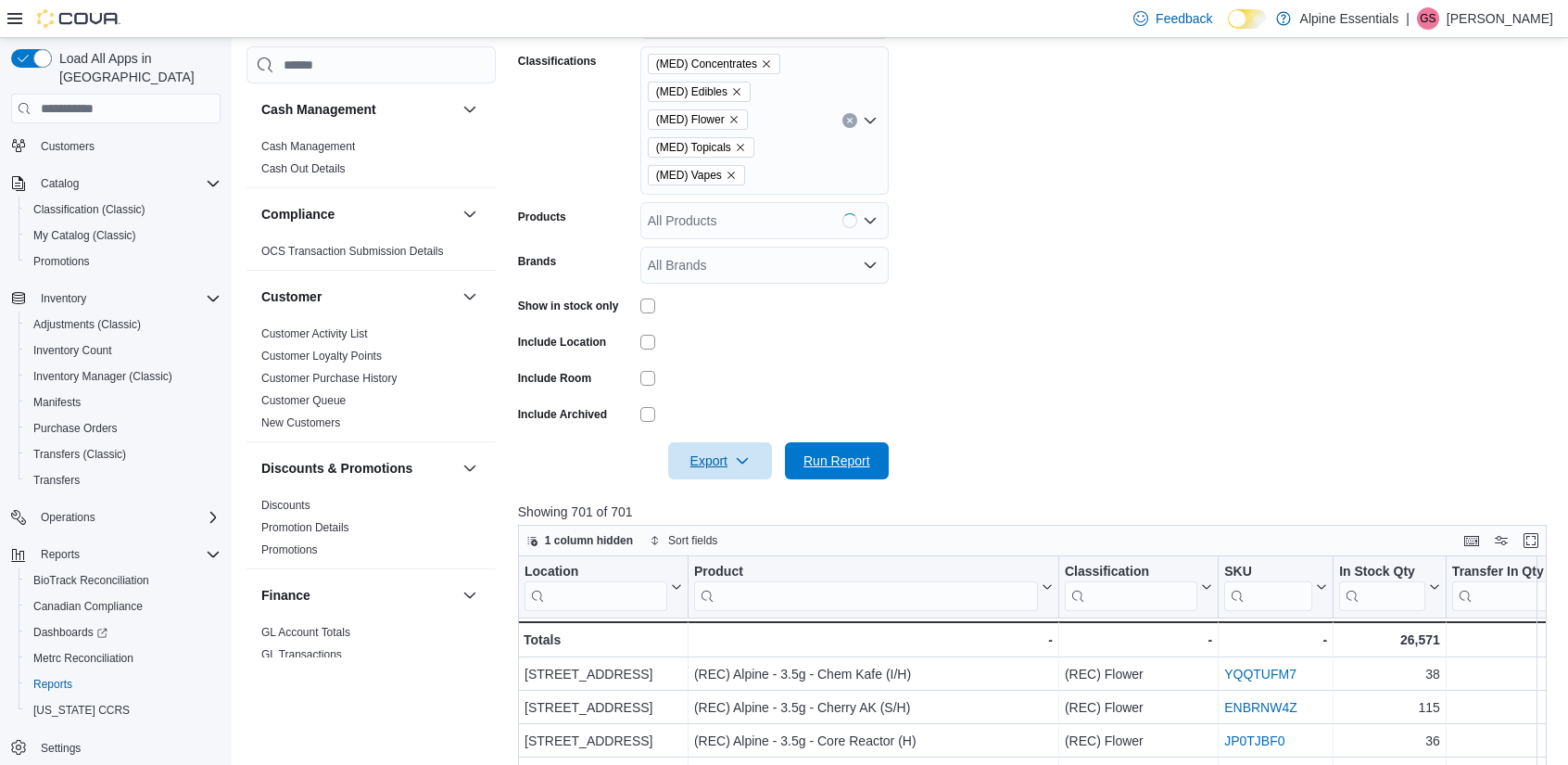
click at [875, 457] on span "Run Report" at bounding box center [836, 461] width 81 height 37
click at [744, 465] on icon "button" at bounding box center [741, 460] width 15 height 15
click at [738, 493] on span "Export to Excel" at bounding box center [723, 498] width 83 height 15
